Goal: Task Accomplishment & Management: Manage account settings

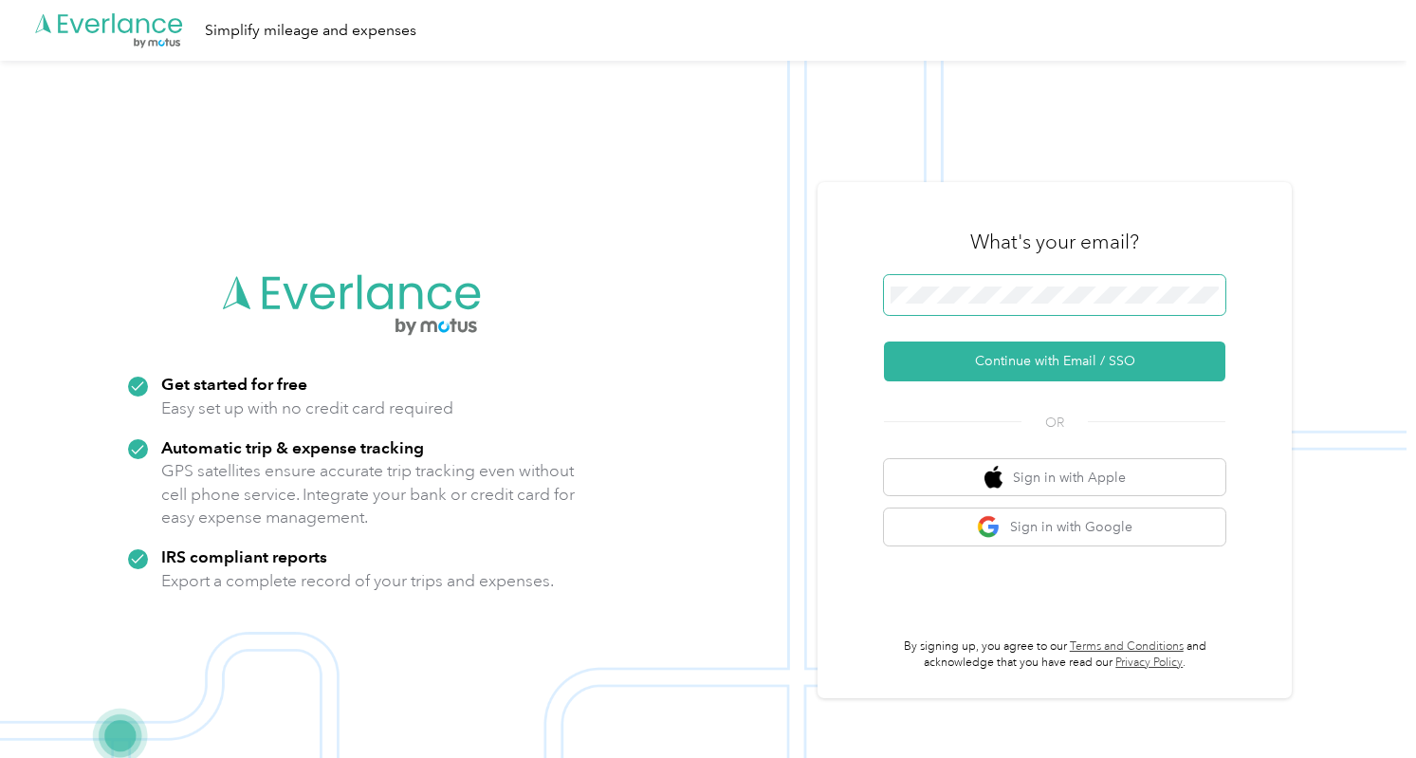
click at [720, 279] on div ".cls-1 { fill: #00adee; } .cls-2 { fill: #fff; } .cls-3 { fill: #707372; } .cls…" at bounding box center [703, 440] width 1407 height 758
click at [967, 304] on span at bounding box center [1054, 295] width 341 height 40
click at [884, 341] on button "Continue with Email / SSO" at bounding box center [1054, 361] width 341 height 40
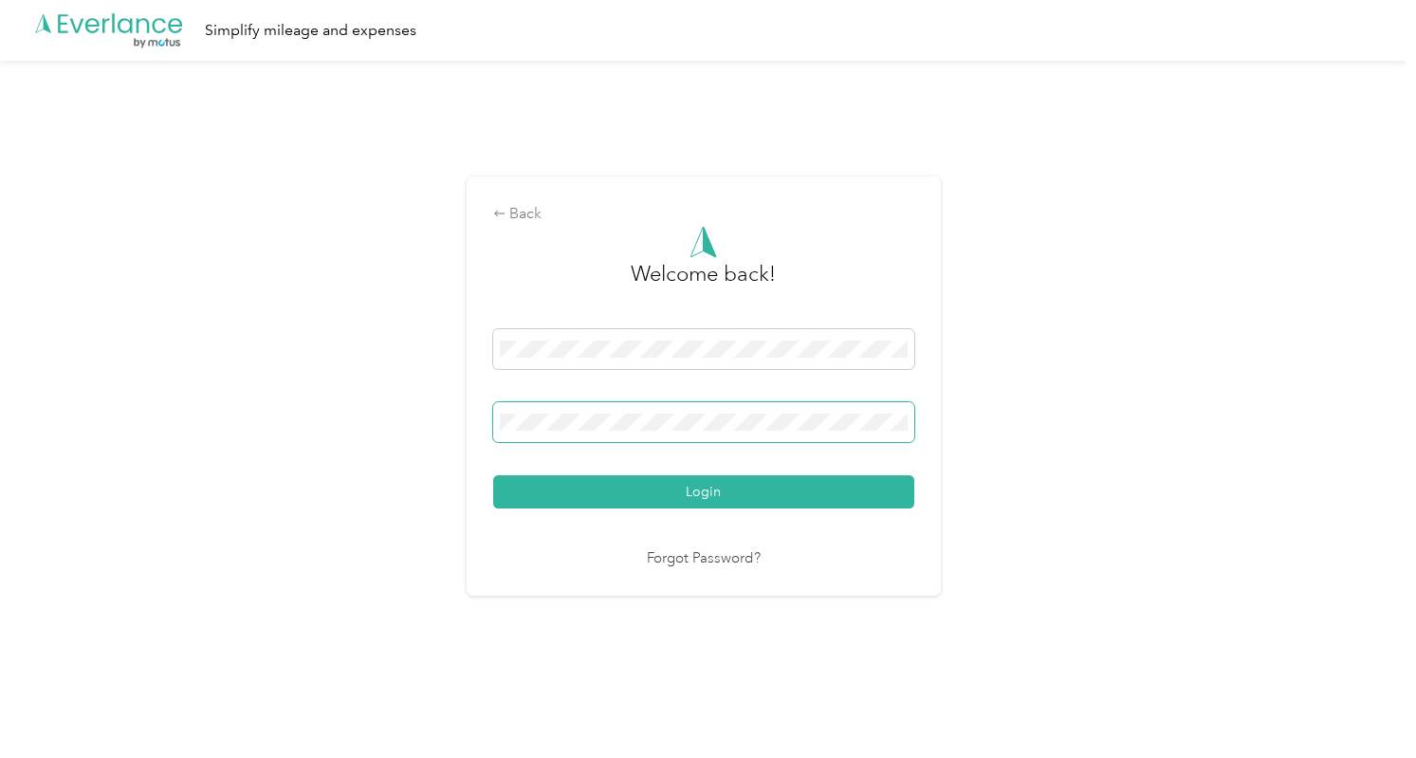
click at [493, 475] on button "Login" at bounding box center [703, 491] width 421 height 33
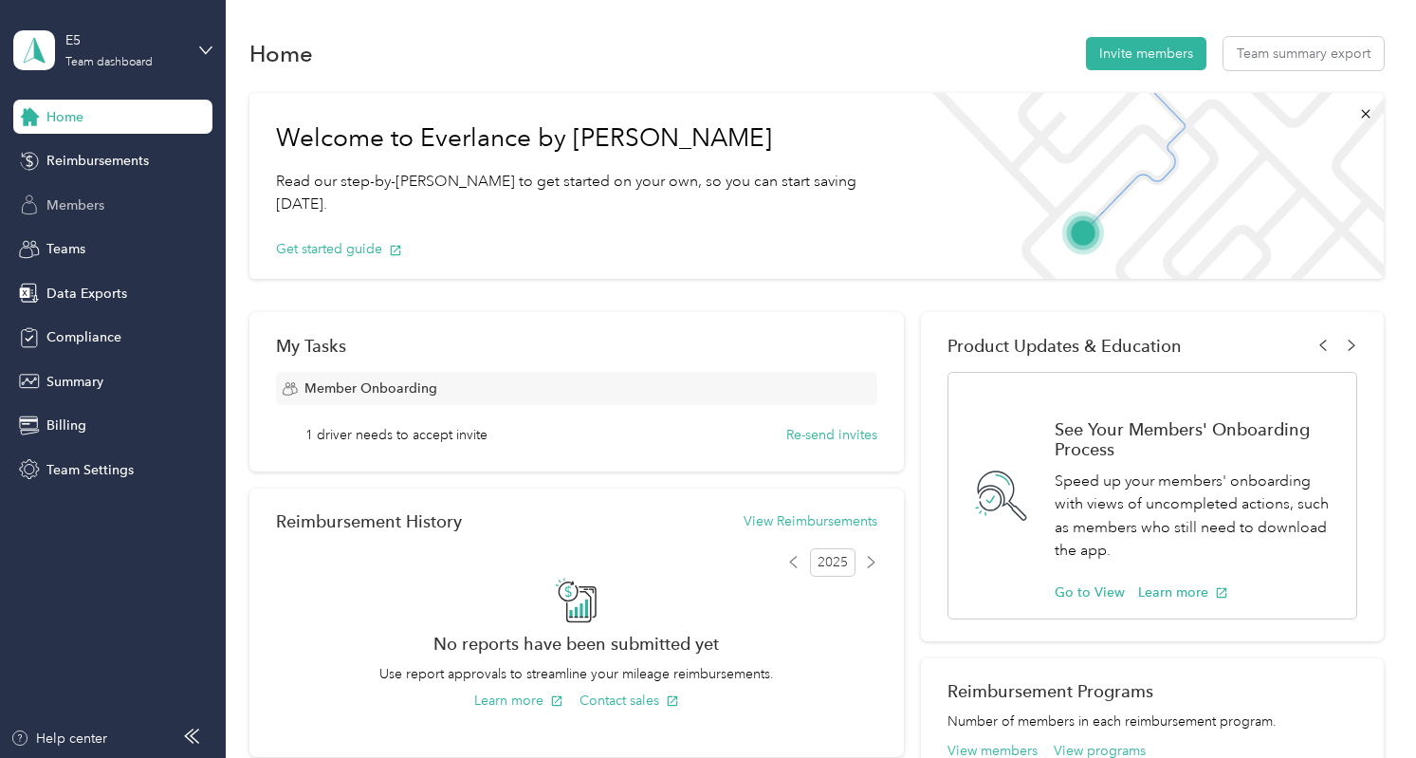
click at [165, 214] on div "Members" at bounding box center [112, 205] width 199 height 34
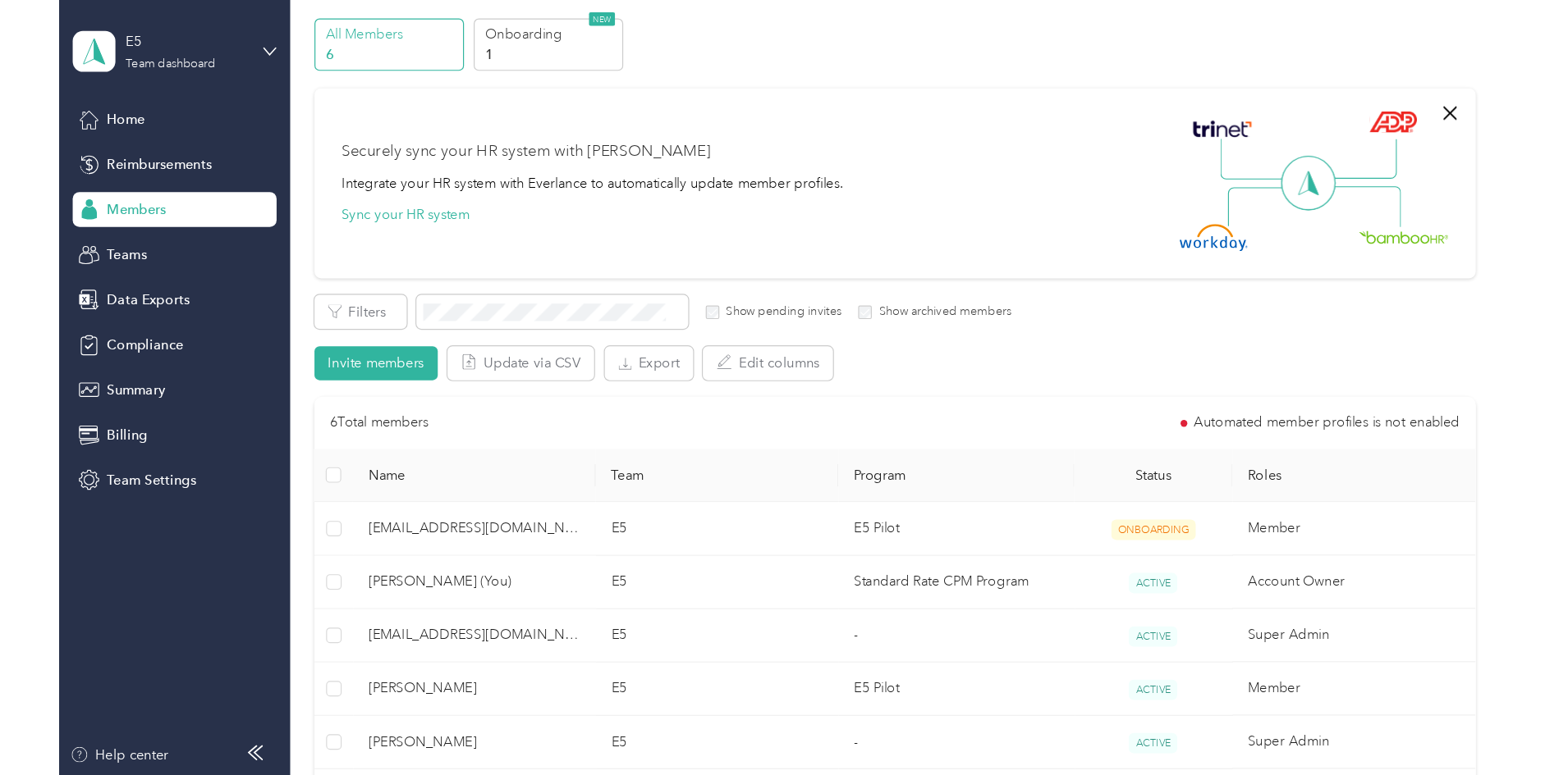
scroll to position [164, 0]
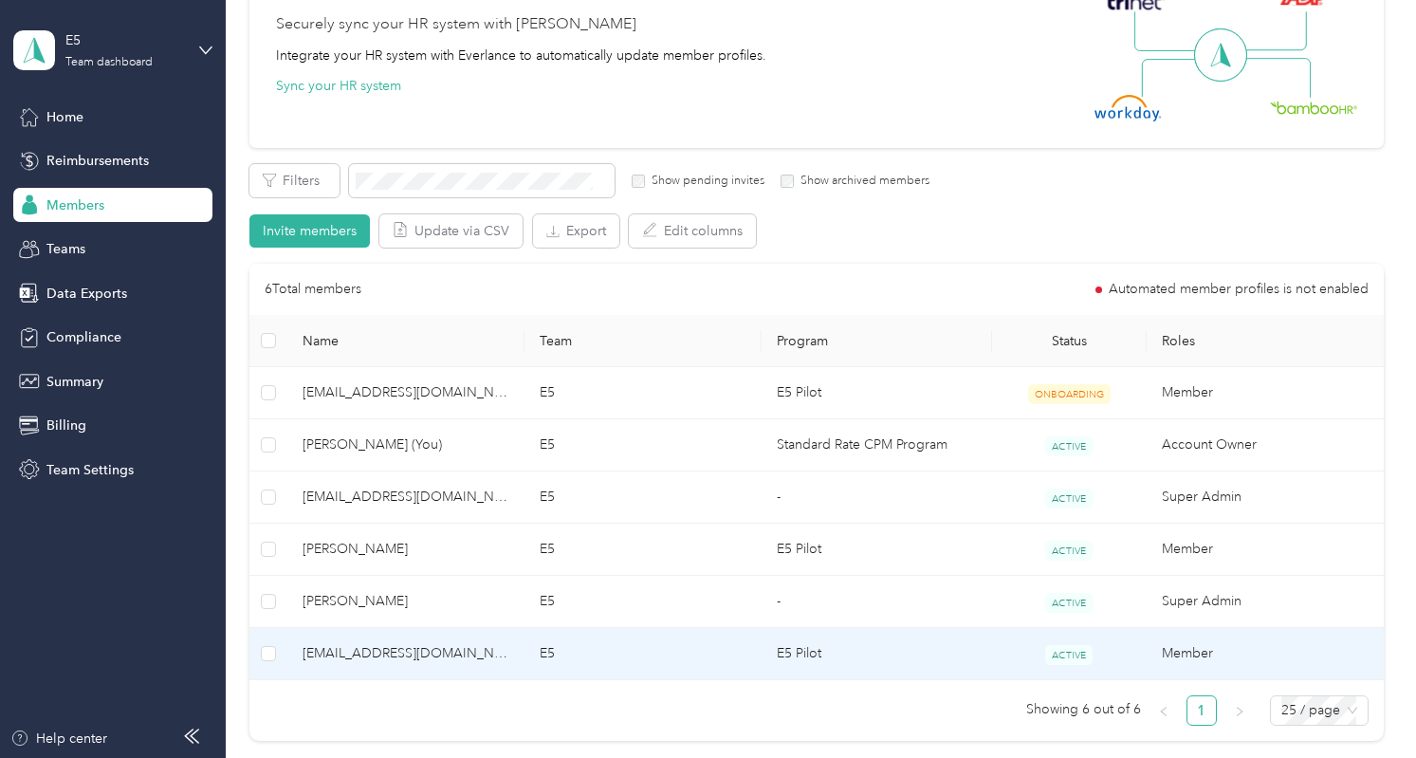
click at [430, 648] on span "[EMAIL_ADDRESS][DOMAIN_NAME]" at bounding box center [406, 653] width 207 height 21
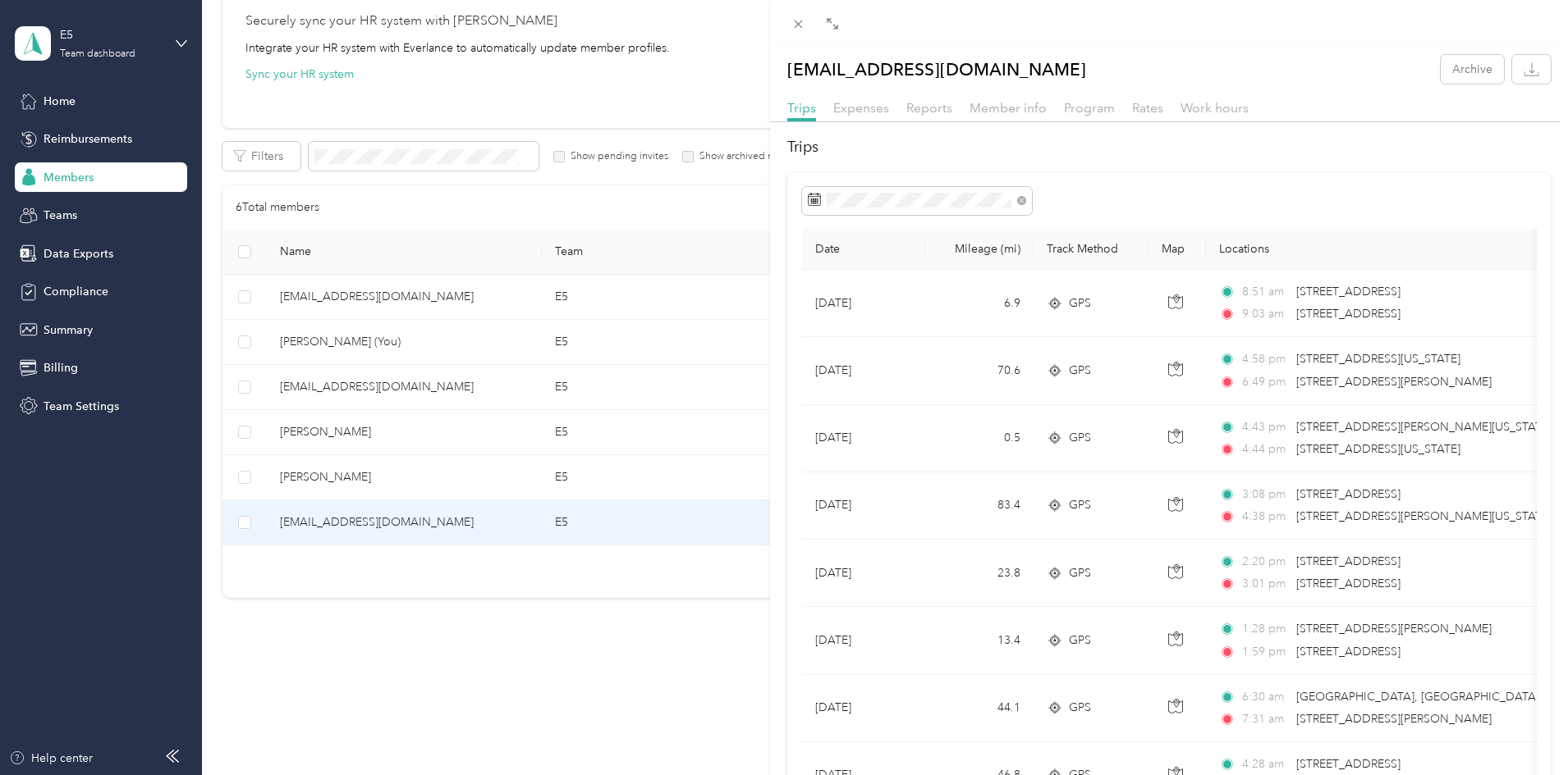
click at [65, 411] on div "[EMAIL_ADDRESS][DOMAIN_NAME] Archive Trips Expenses Reports Member info Program…" at bounding box center [784, 388] width 1568 height 775
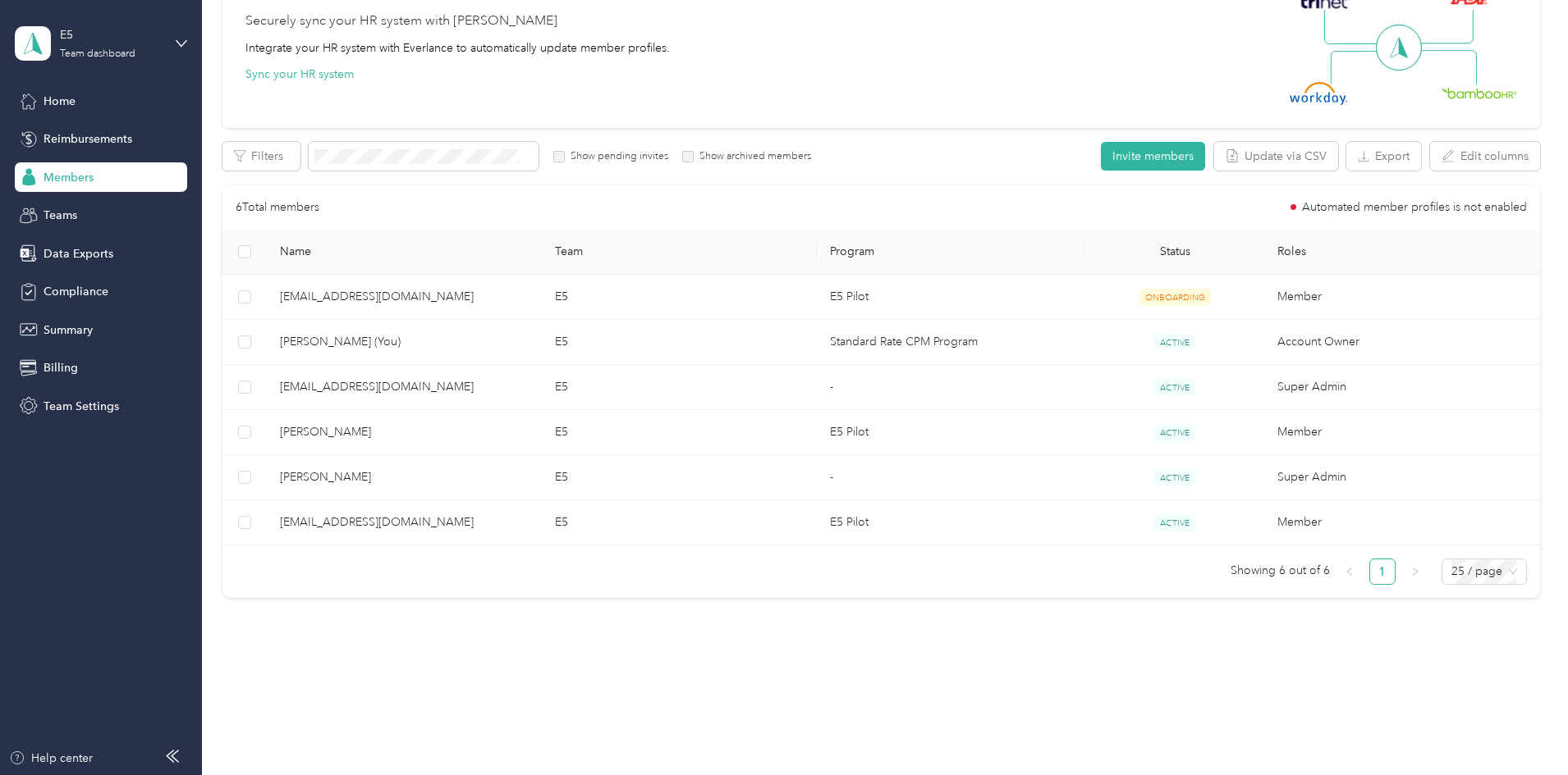
click at [71, 406] on span "Team Settings" at bounding box center [80, 407] width 75 height 17
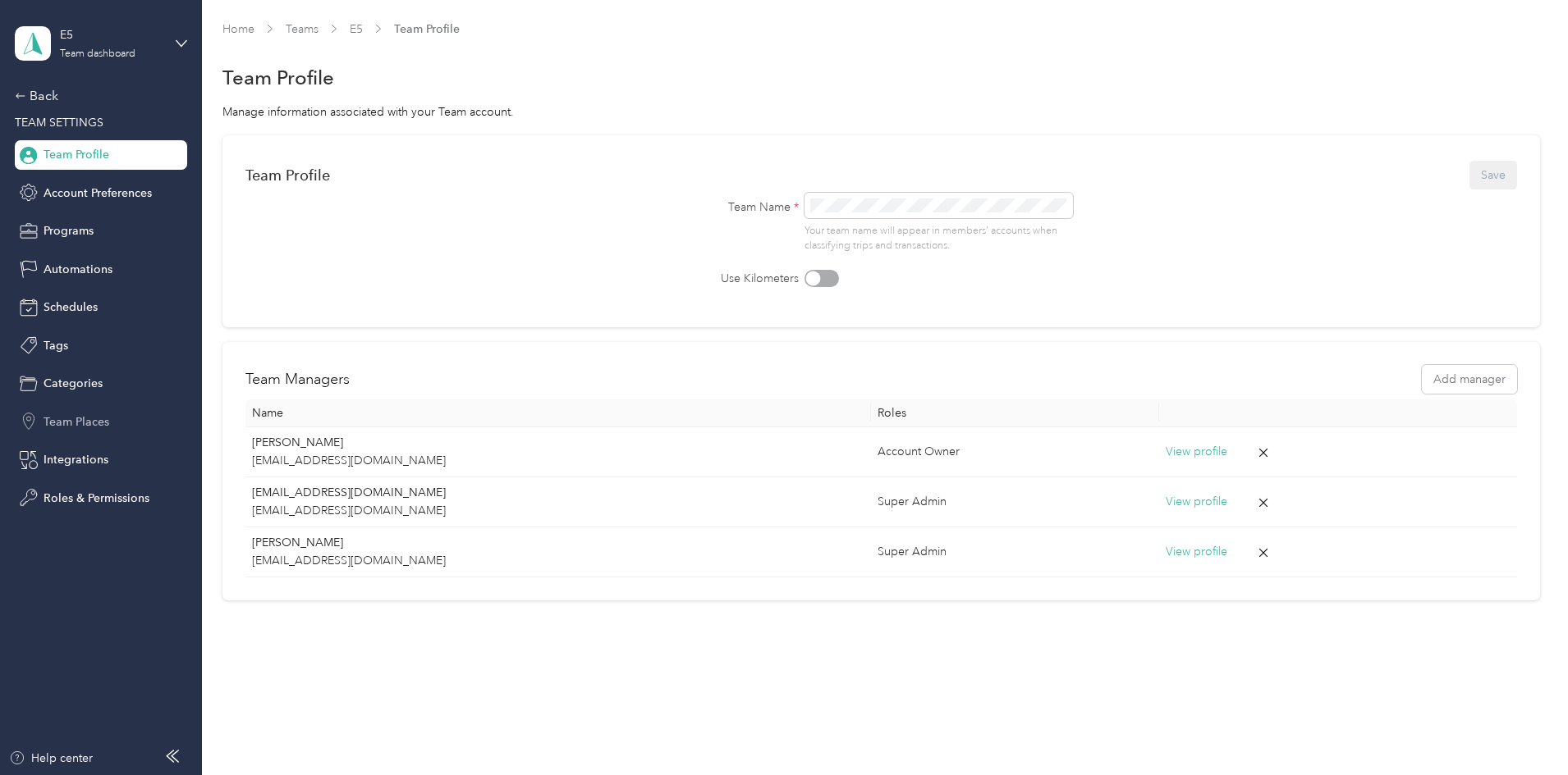
click at [71, 422] on span "Team Places" at bounding box center [76, 422] width 66 height 17
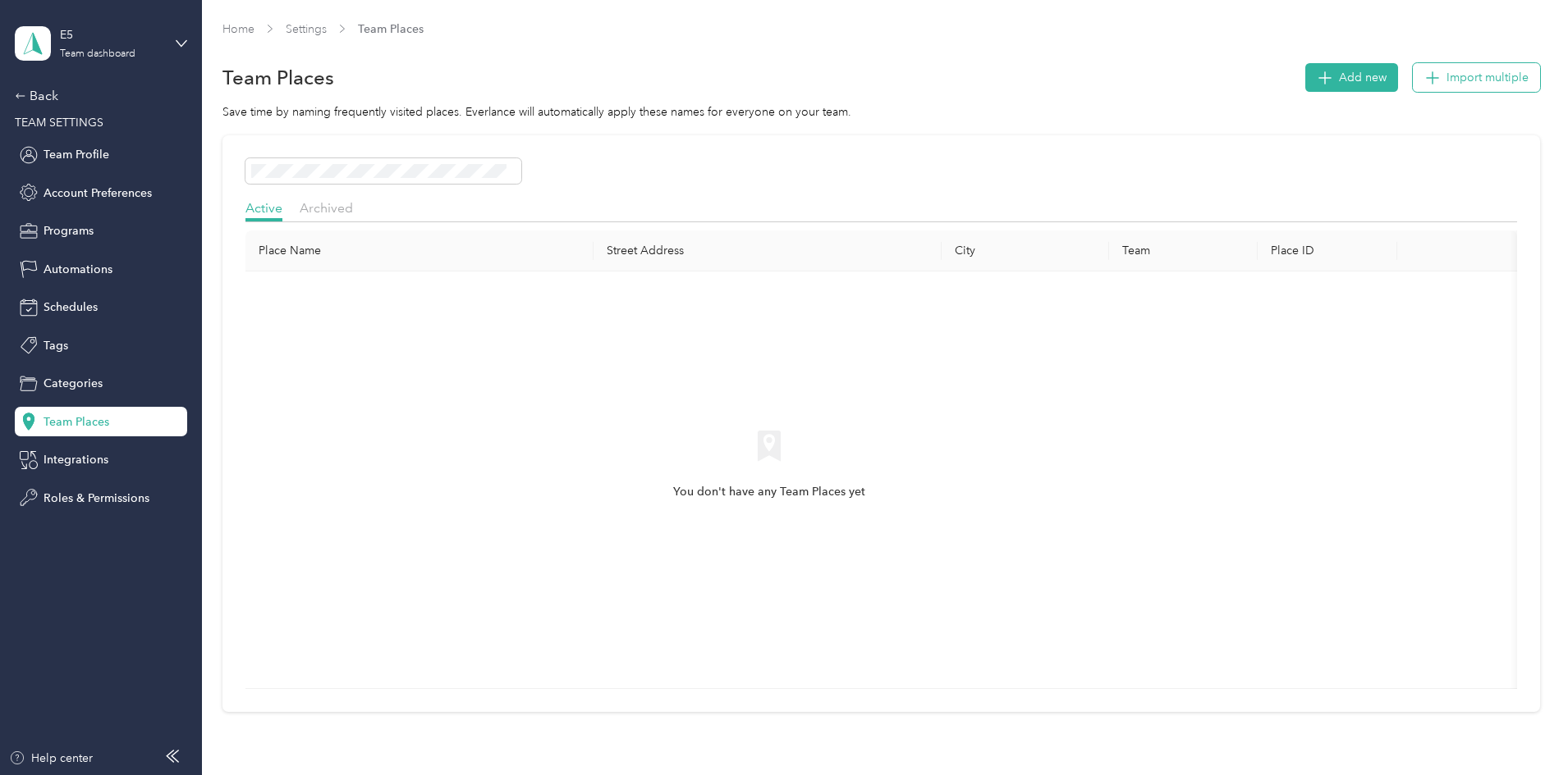
click at [1224, 80] on span "Import multiple" at bounding box center [1487, 78] width 82 height 17
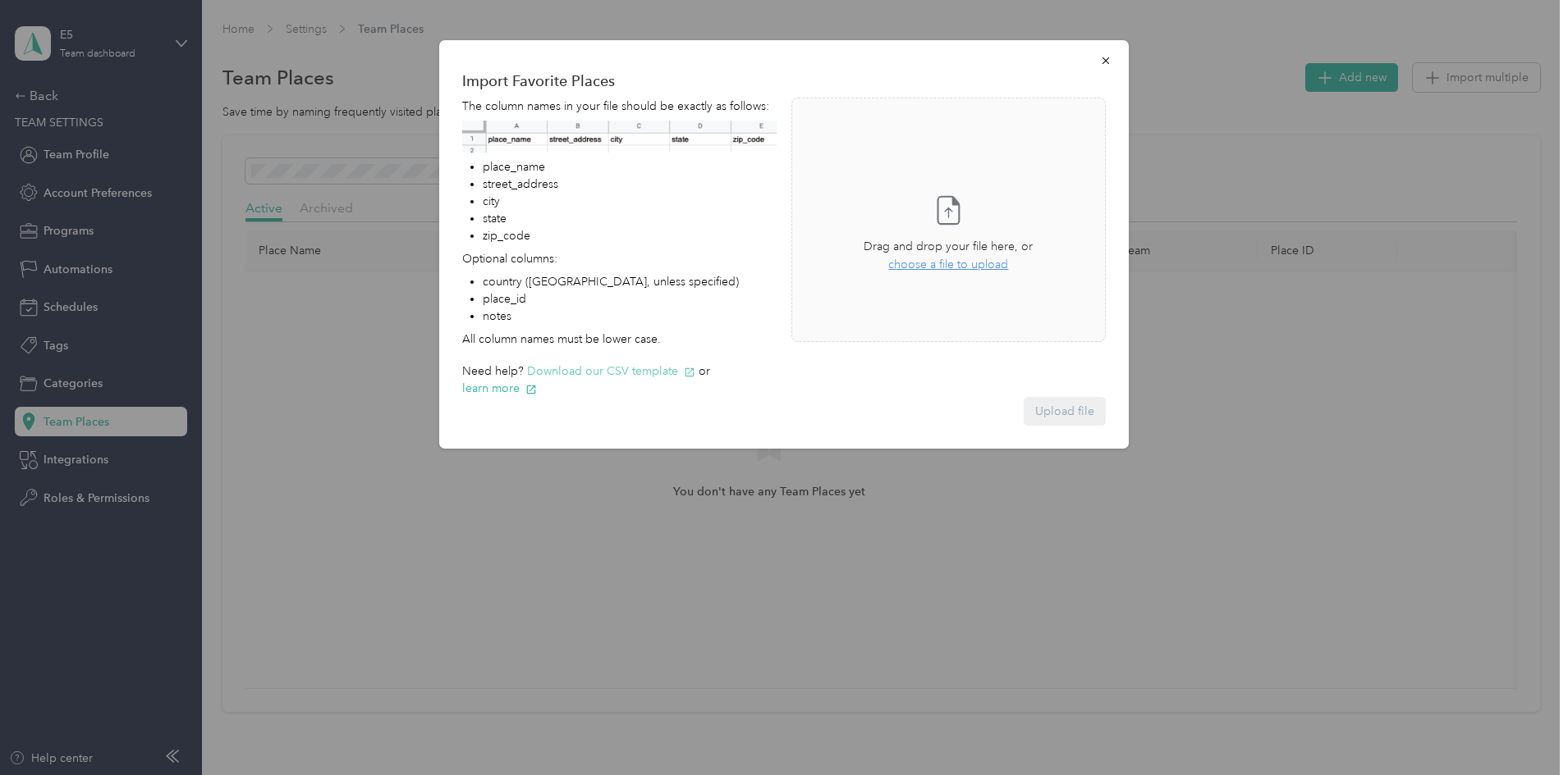
click at [623, 369] on button "Download our CSV template" at bounding box center [611, 371] width 168 height 17
